Goal: Find specific page/section

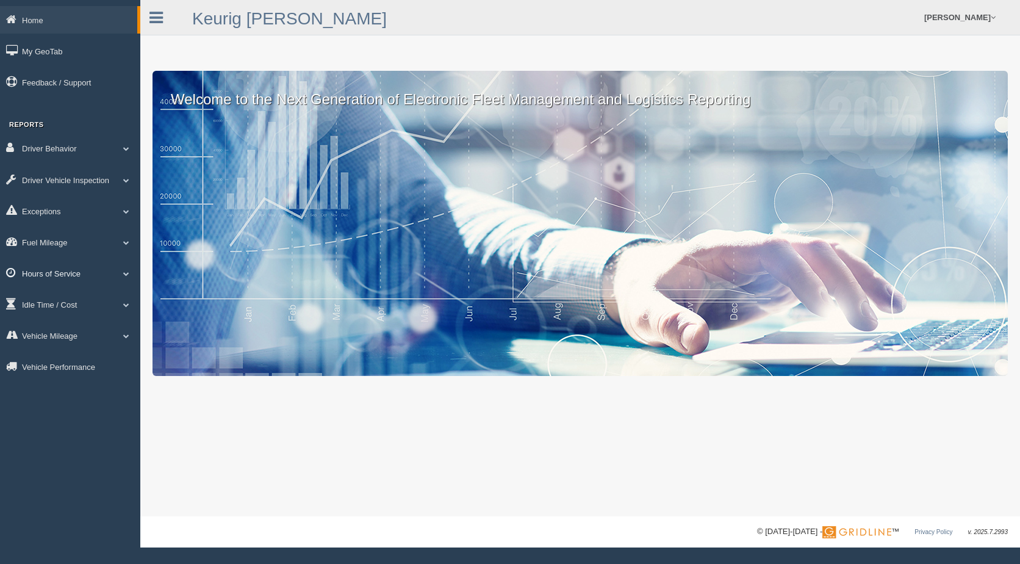
click at [128, 275] on span at bounding box center [126, 273] width 16 height 6
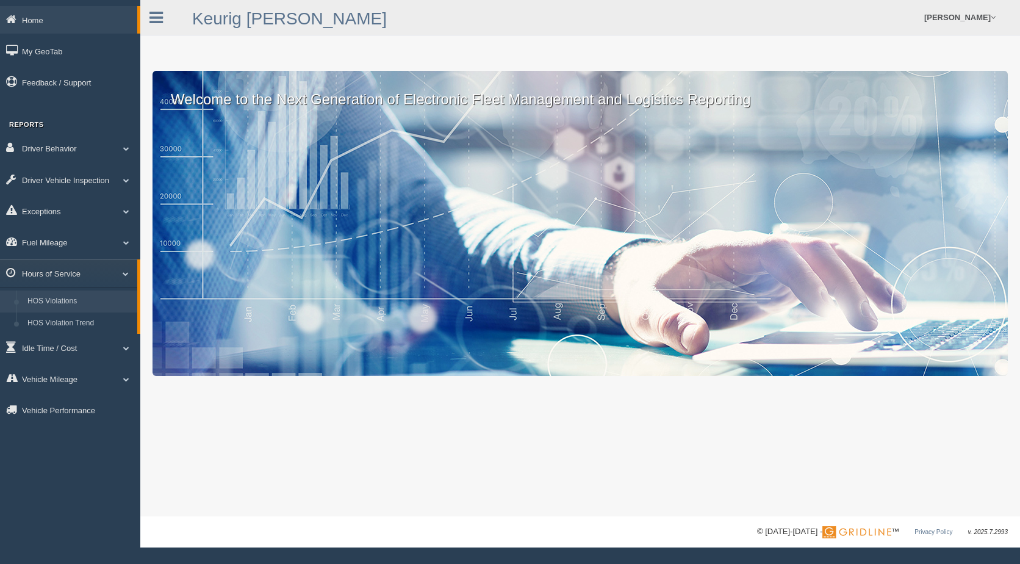
click at [74, 302] on link "HOS Violations" at bounding box center [79, 301] width 115 height 22
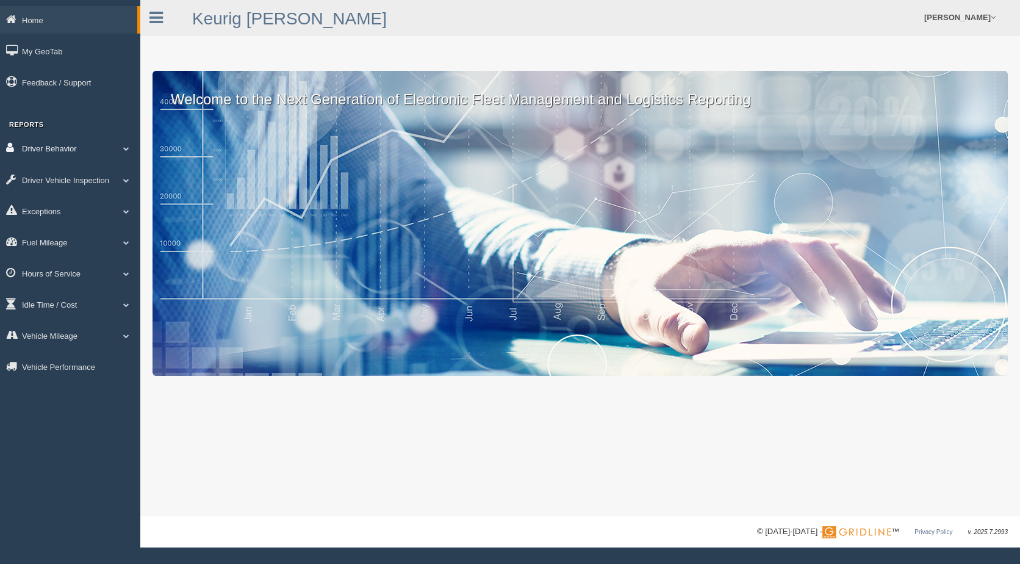
click at [128, 151] on span at bounding box center [126, 148] width 16 height 6
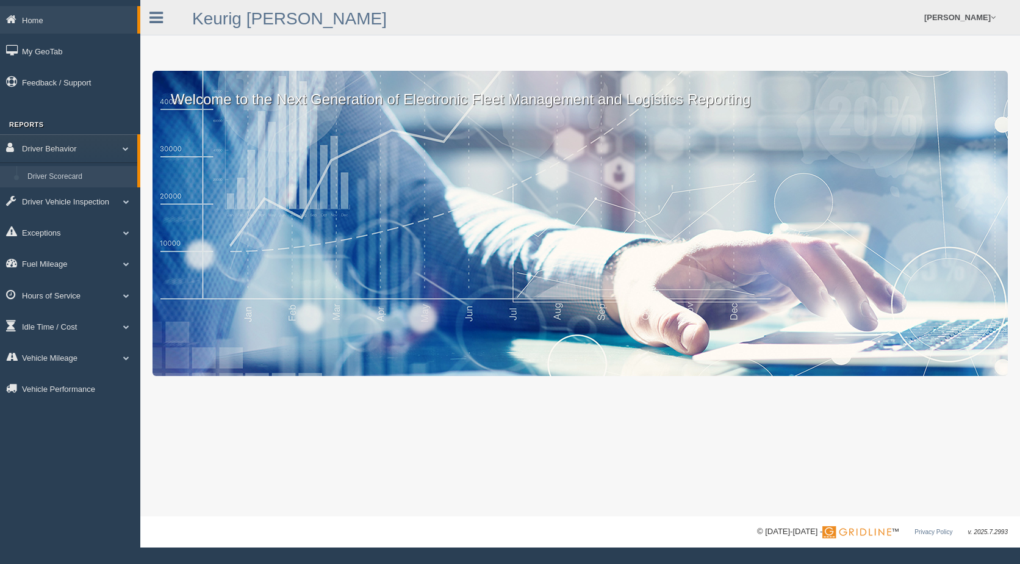
click at [60, 176] on link "Driver Scorecard" at bounding box center [79, 177] width 115 height 22
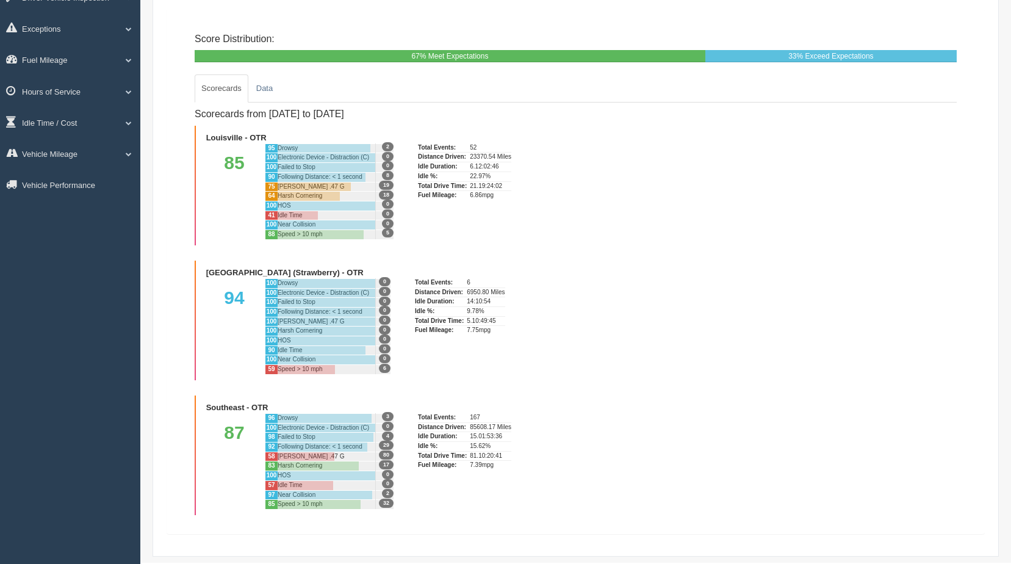
scroll to position [184, 0]
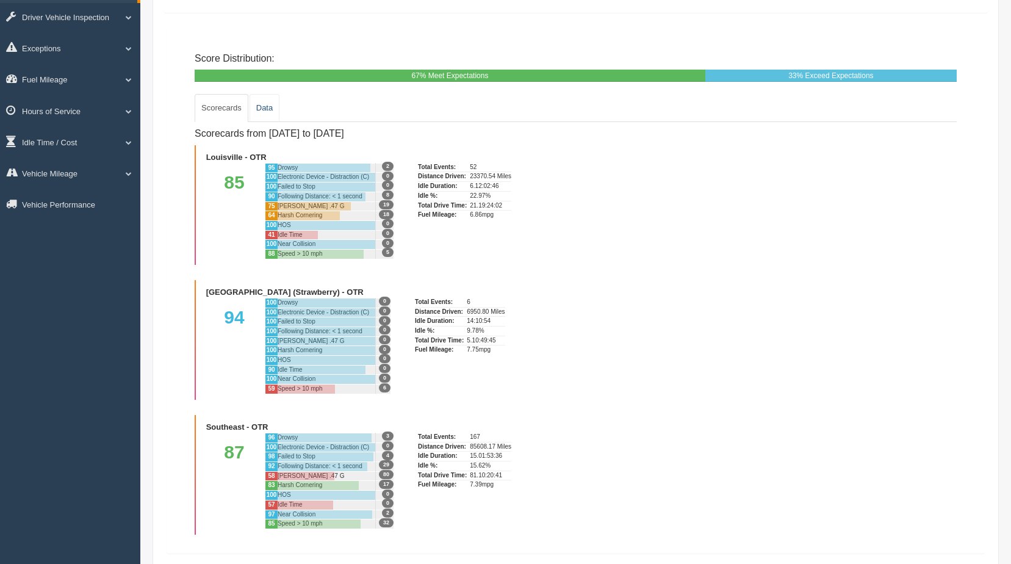
click at [259, 110] on link "Data" at bounding box center [265, 108] width 30 height 28
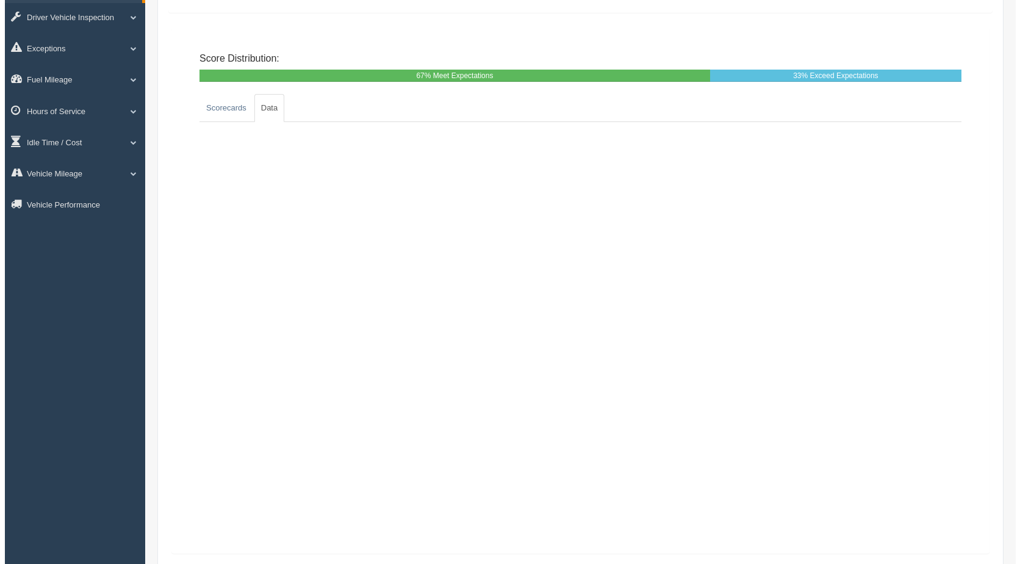
scroll to position [0, 0]
